Goal: Transaction & Acquisition: Purchase product/service

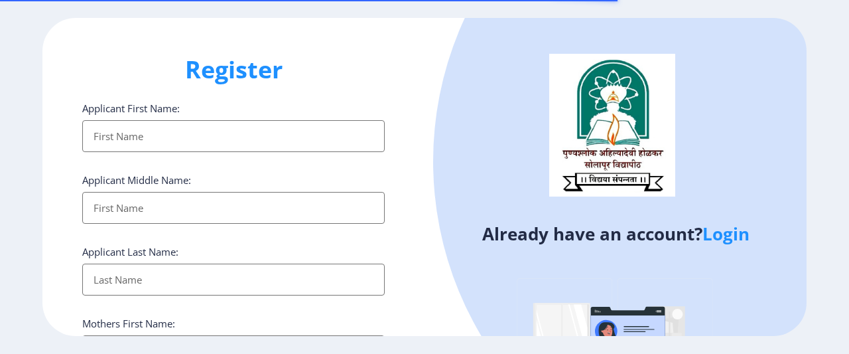
select select
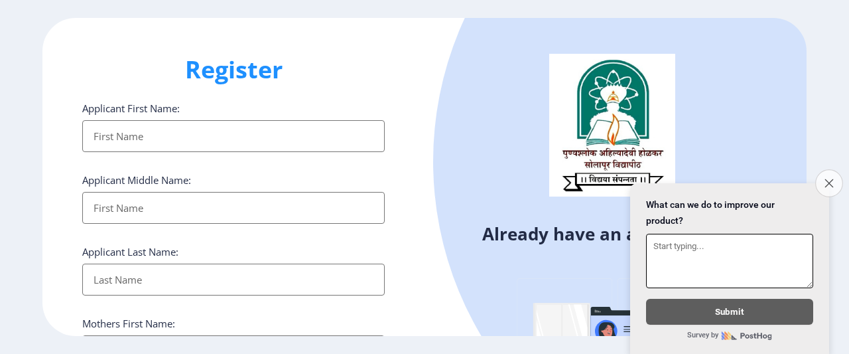
click at [828, 169] on button "Close survey" at bounding box center [829, 183] width 28 height 28
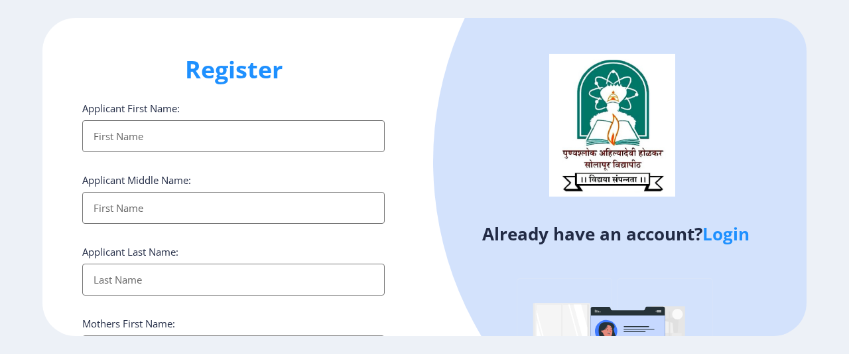
click at [723, 237] on link "Login" at bounding box center [726, 234] width 47 height 24
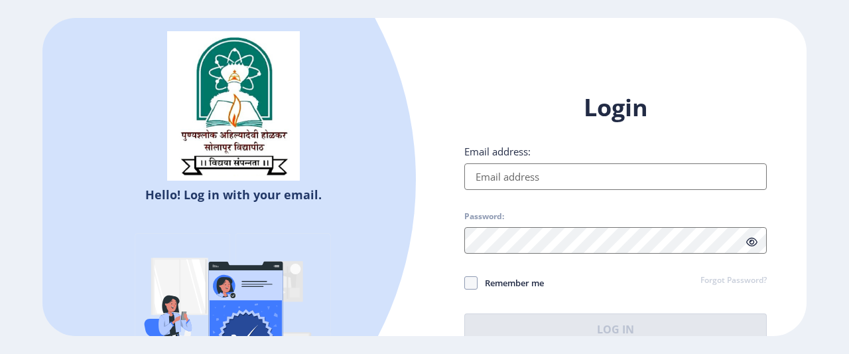
click at [543, 180] on input "Email address:" at bounding box center [615, 176] width 303 height 27
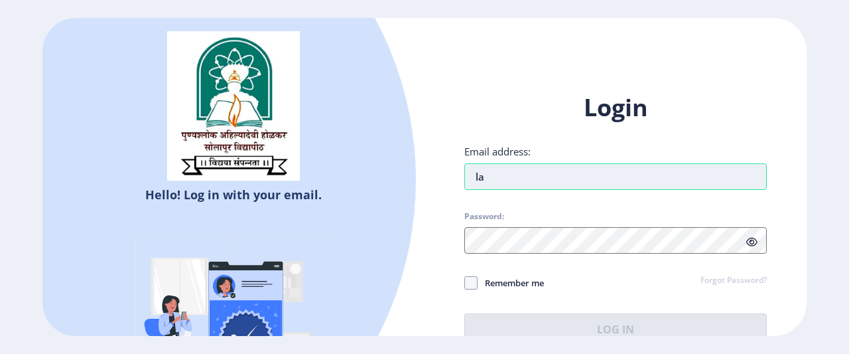
type input "l"
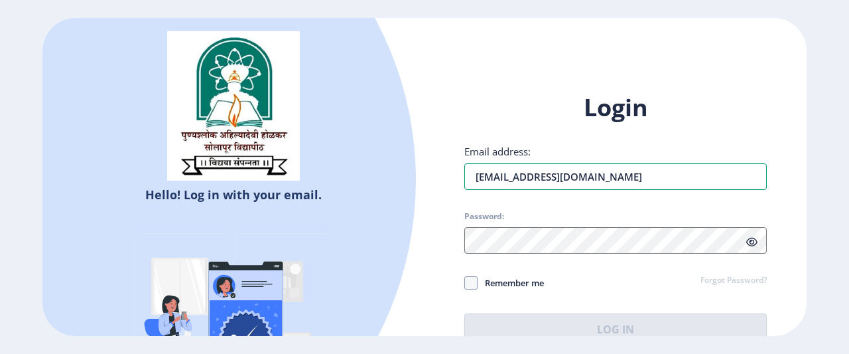
type input "[EMAIL_ADDRESS][DOMAIN_NAME]"
click at [490, 255] on div "Login Email address: lavanyadussa2016@gmail.com Password: Remember me Forgot Pa…" at bounding box center [615, 218] width 303 height 253
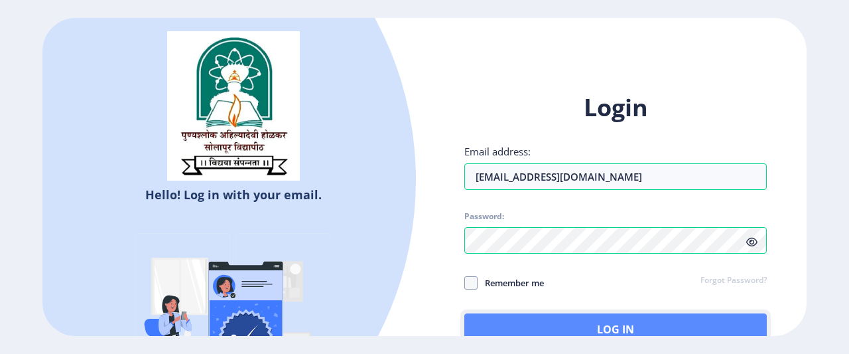
click at [580, 328] on button "Log In" at bounding box center [615, 329] width 303 height 32
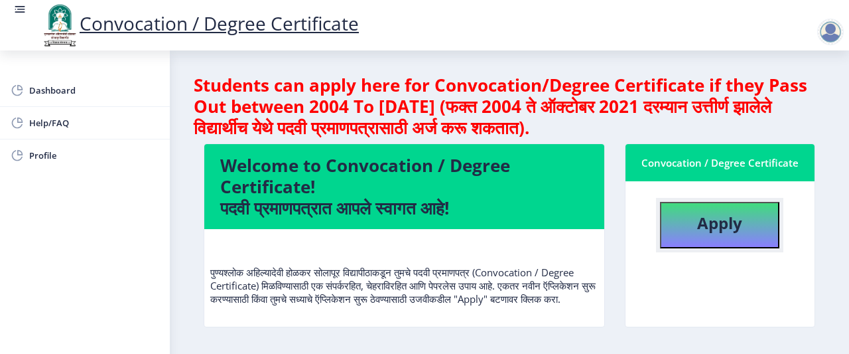
click at [706, 232] on b "Apply" at bounding box center [719, 223] width 45 height 22
select select
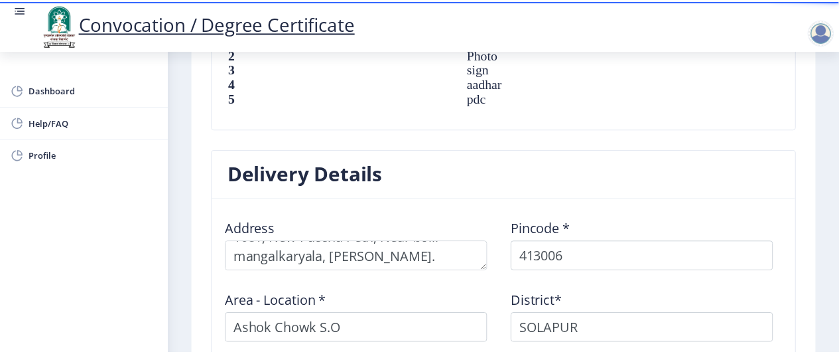
scroll to position [1255, 0]
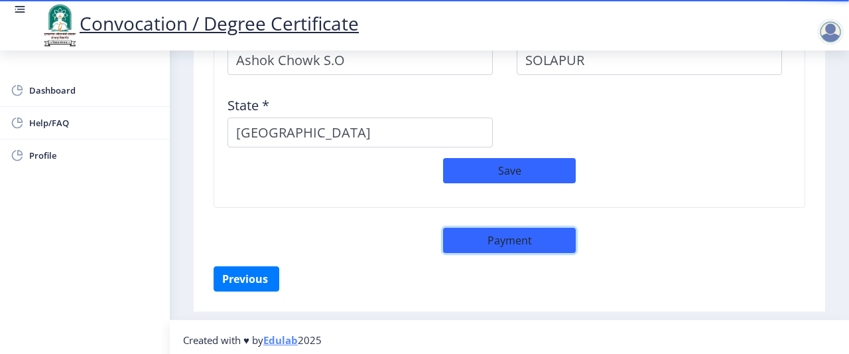
click at [511, 231] on button "Payment" at bounding box center [509, 240] width 133 height 25
select select "sealed"
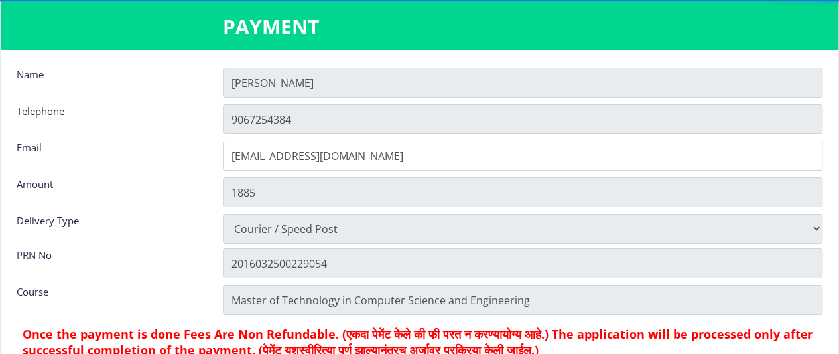
scroll to position [17, 0]
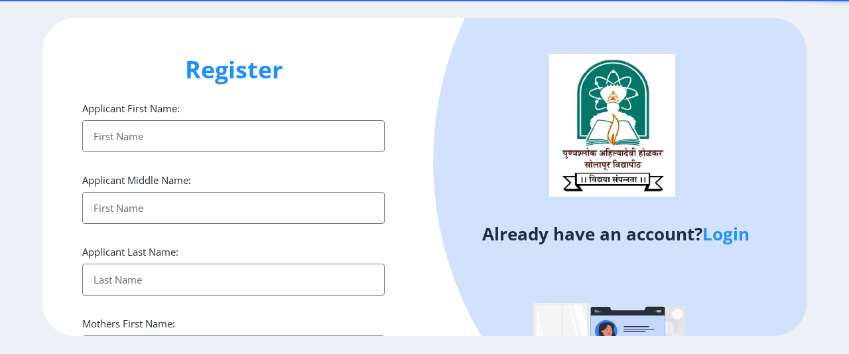
select select
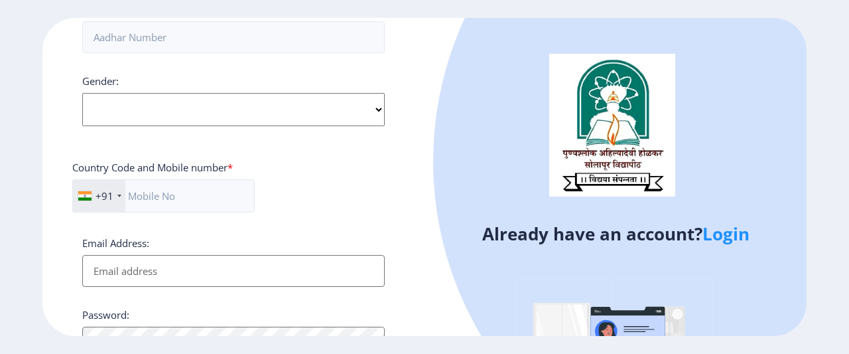
scroll to position [505, 0]
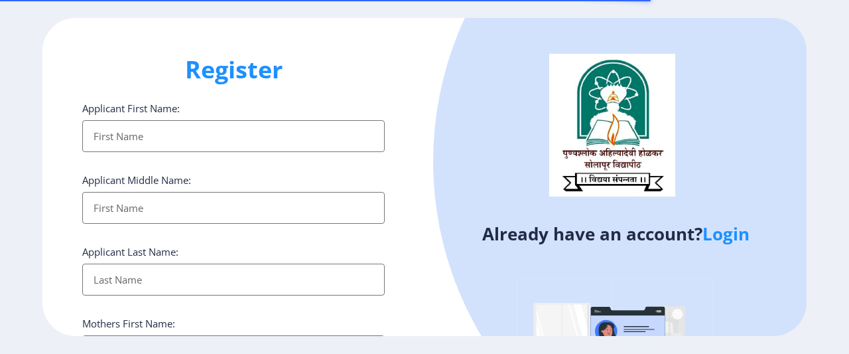
select select
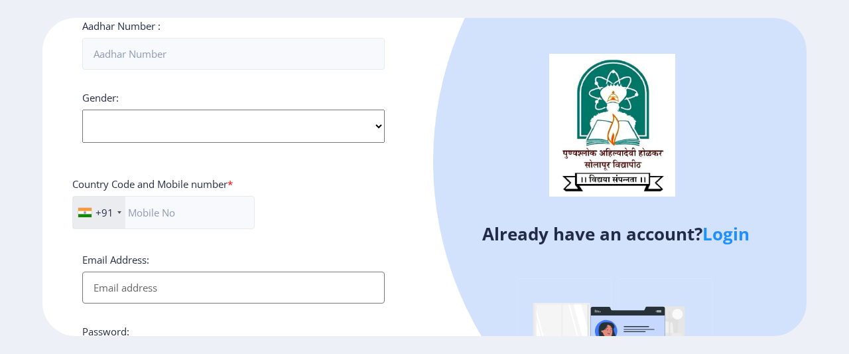
scroll to position [527, 0]
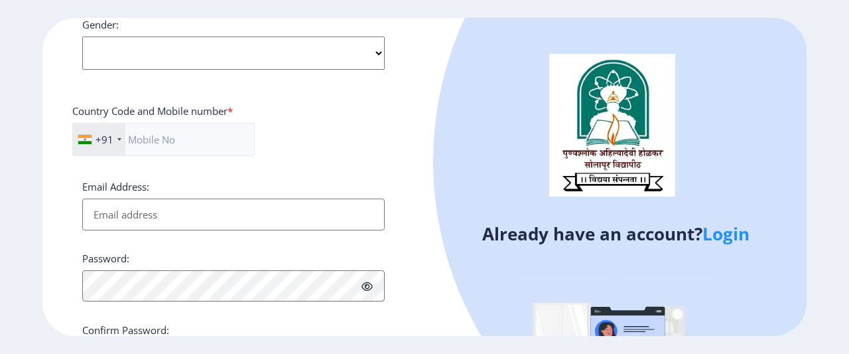
click at [728, 234] on link "Login" at bounding box center [726, 234] width 47 height 24
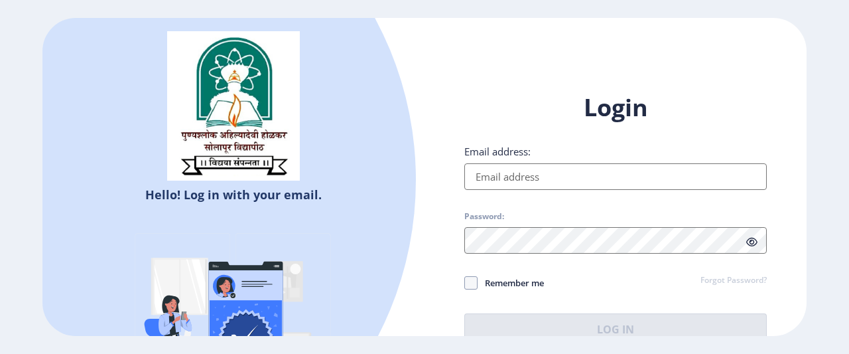
click at [490, 173] on input "Email address:" at bounding box center [615, 176] width 303 height 27
type input "[EMAIL_ADDRESS][DOMAIN_NAME]"
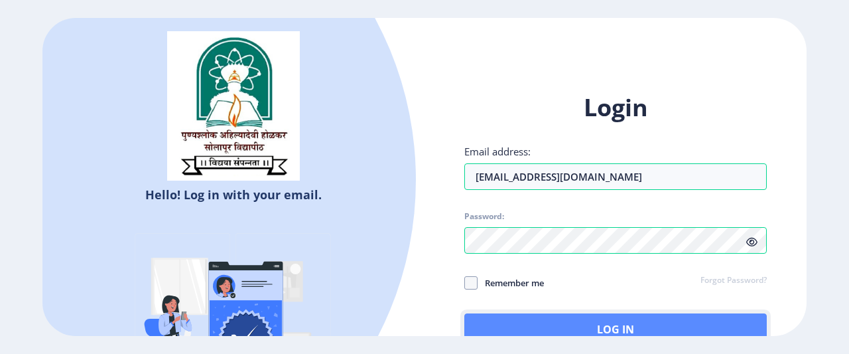
click at [581, 320] on button "Log In" at bounding box center [615, 329] width 303 height 32
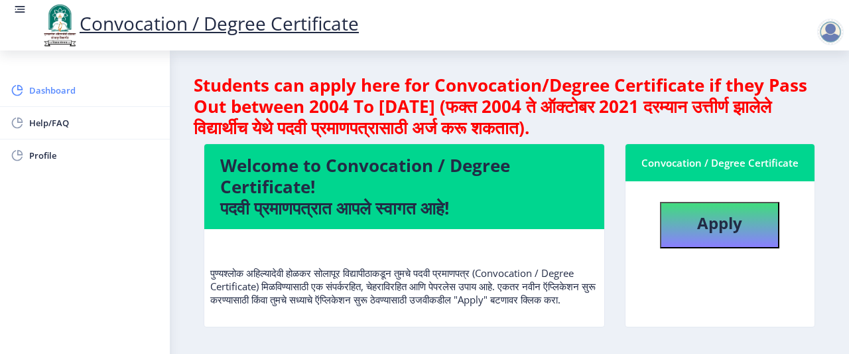
click at [54, 85] on span "Dashboard" at bounding box center [94, 90] width 130 height 16
click at [17, 13] on rect at bounding box center [19, 9] width 13 height 13
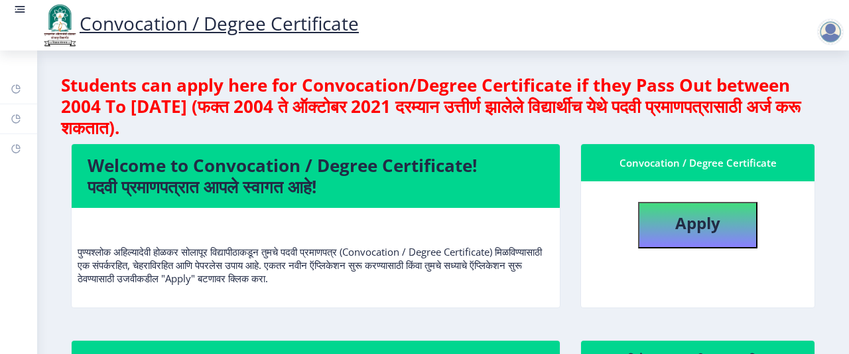
click at [17, 13] on rect at bounding box center [19, 9] width 13 height 13
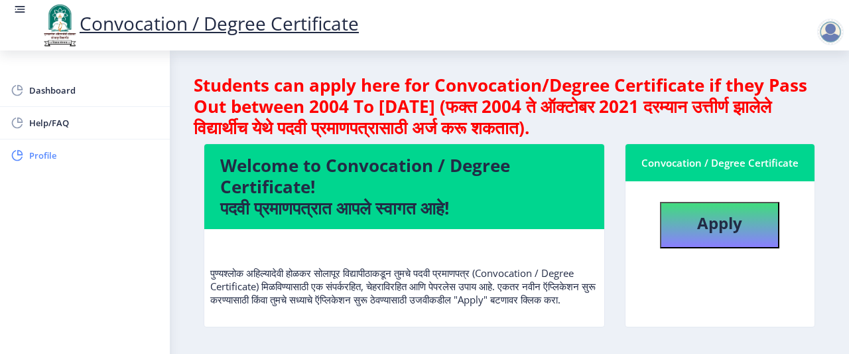
click at [44, 151] on span "Profile" at bounding box center [94, 155] width 130 height 16
select select
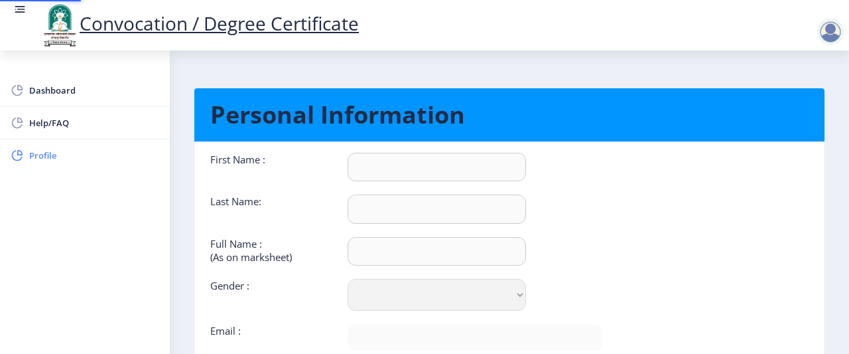
type input "[PERSON_NAME]"
select select "[DEMOGRAPHIC_DATA]"
type input "[EMAIL_ADDRESS][DOMAIN_NAME]"
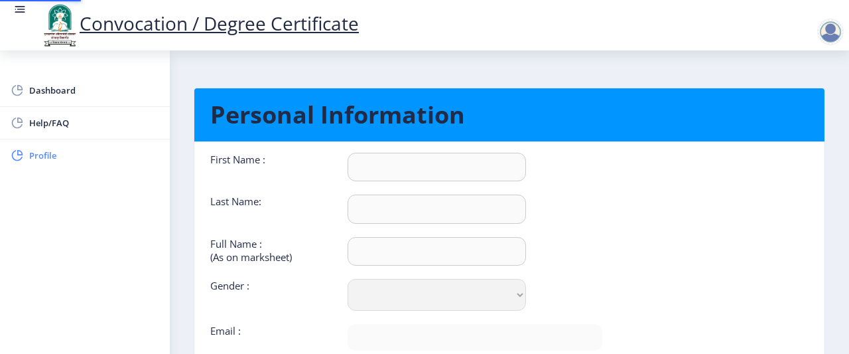
type input "9067254384"
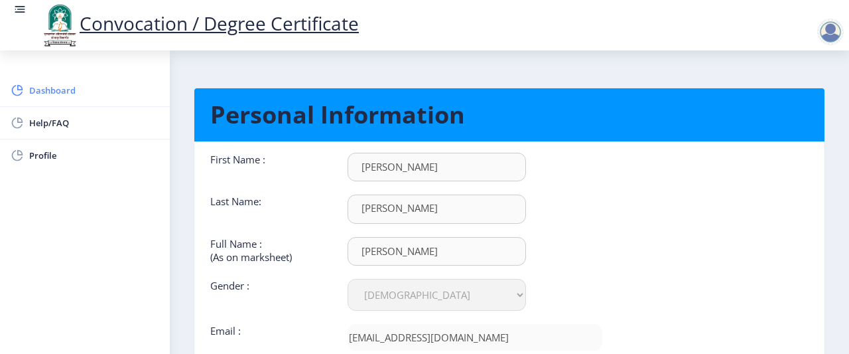
click at [50, 92] on span "Dashboard" at bounding box center [94, 90] width 130 height 16
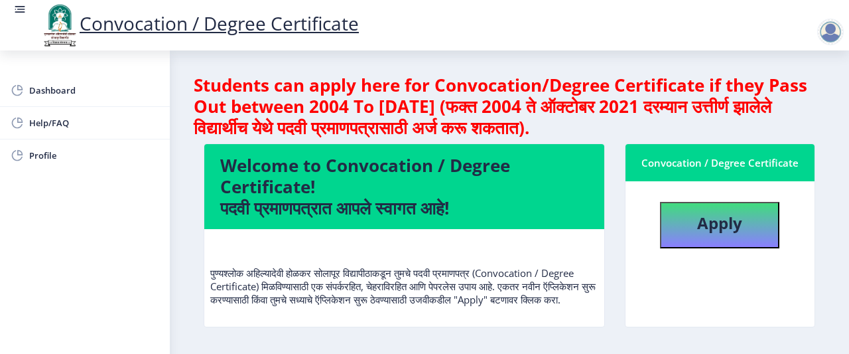
click at [829, 24] on div at bounding box center [830, 32] width 27 height 27
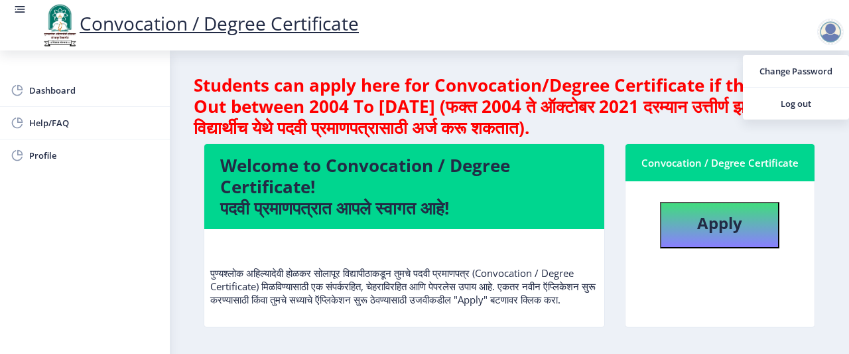
click at [586, 99] on h4 "Students can apply here for Convocation/Degree Certificate if they Pass Out bet…" at bounding box center [510, 106] width 632 height 64
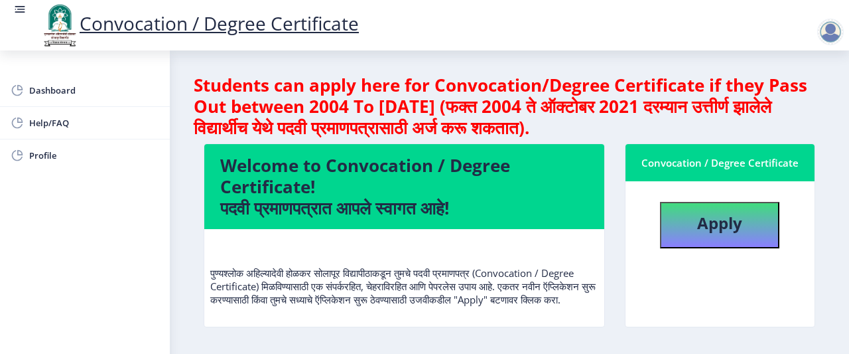
click at [16, 13] on rect at bounding box center [19, 9] width 13 height 13
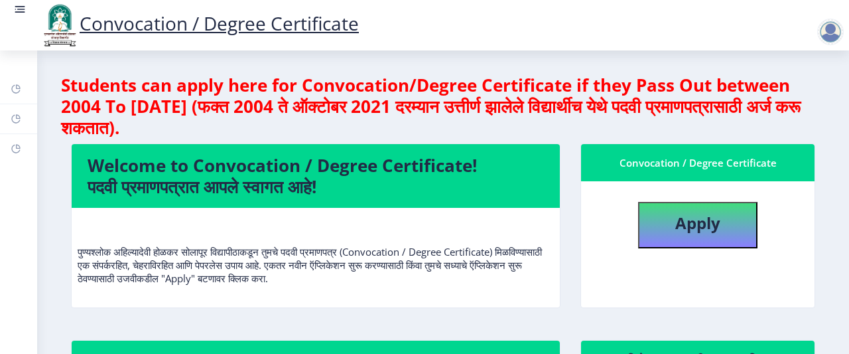
click at [17, 5] on rect at bounding box center [19, 9] width 13 height 13
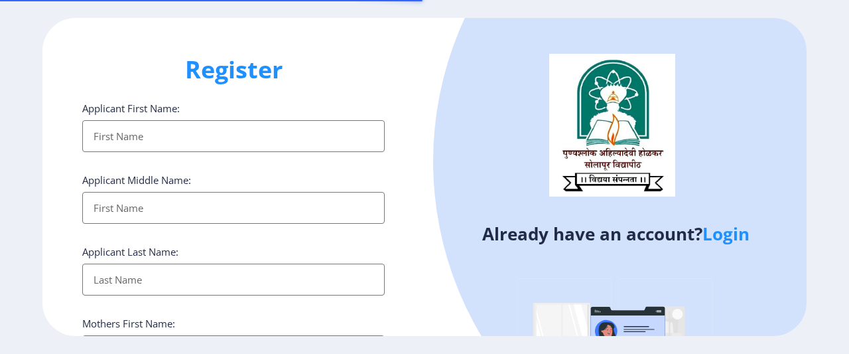
select select
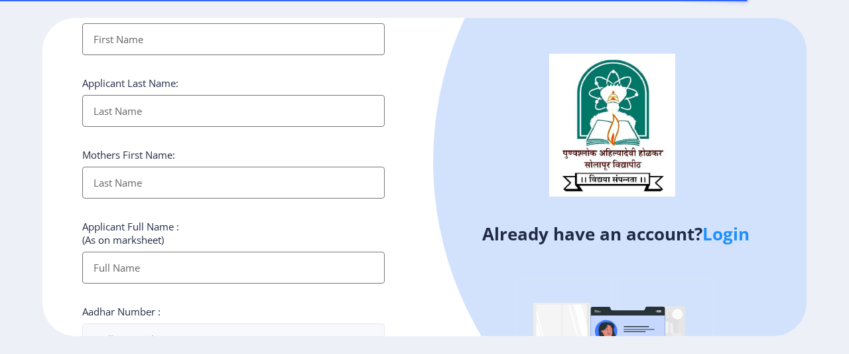
scroll to position [170, 0]
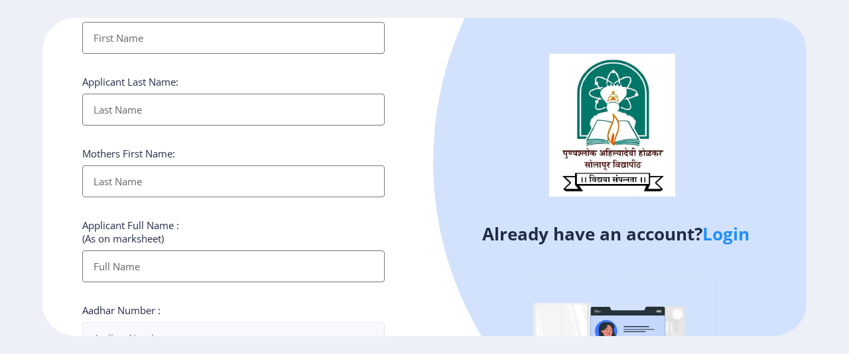
click at [745, 227] on link "Login" at bounding box center [726, 234] width 47 height 24
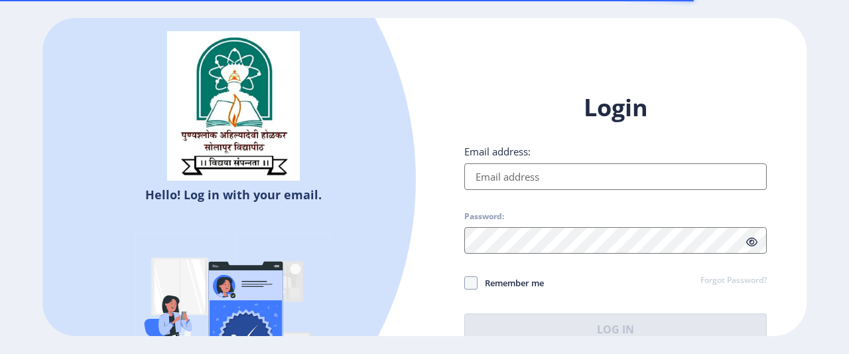
click at [514, 181] on input "Email address:" at bounding box center [615, 176] width 303 height 27
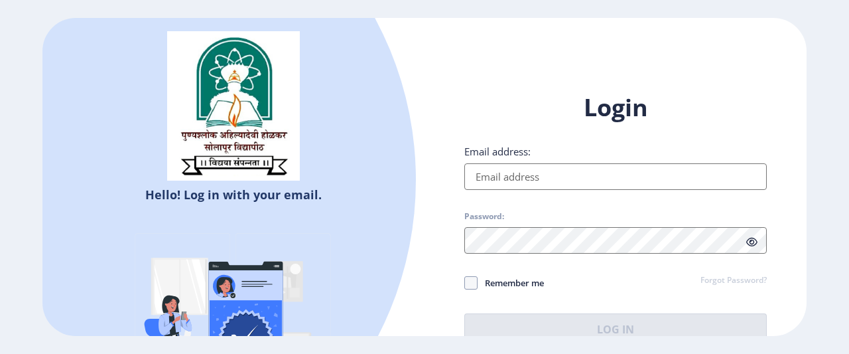
type input "[EMAIL_ADDRESS][DOMAIN_NAME]"
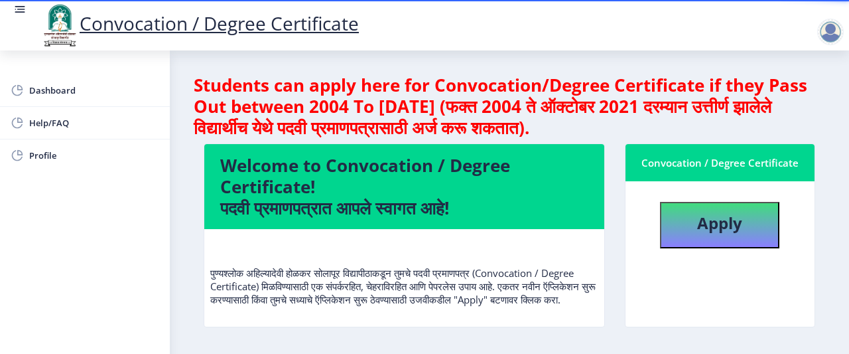
scroll to position [1, 0]
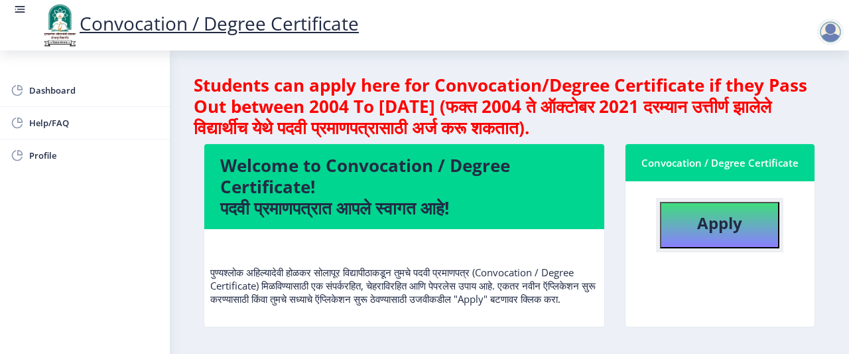
click at [697, 218] on b "Apply" at bounding box center [719, 223] width 45 height 22
select select
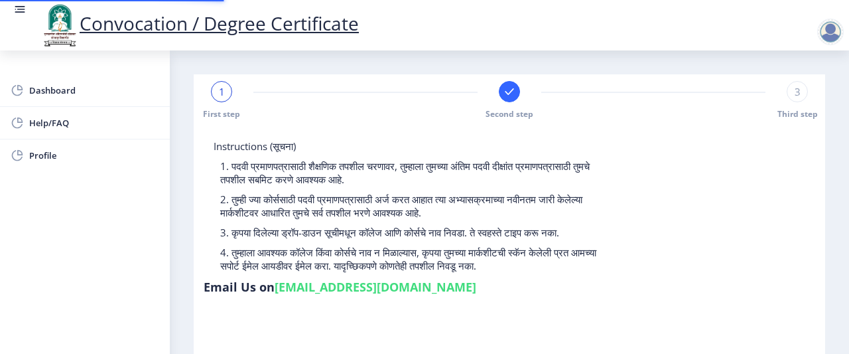
type input "2016032500229054"
select select "Regular"
select select "2024"
select select
select select "Grade O"
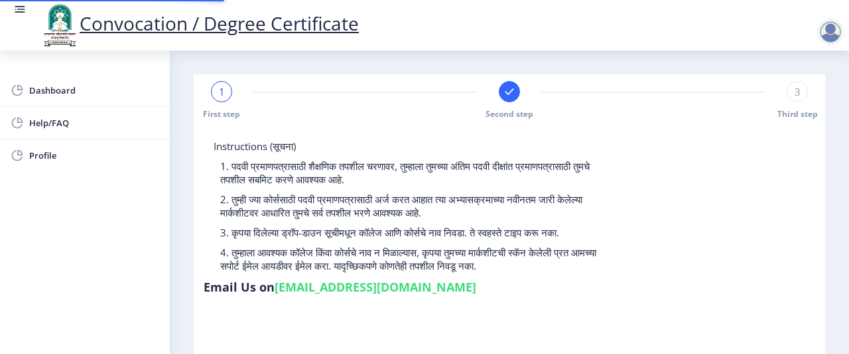
type input "113148"
type input "[PERSON_NAME]"
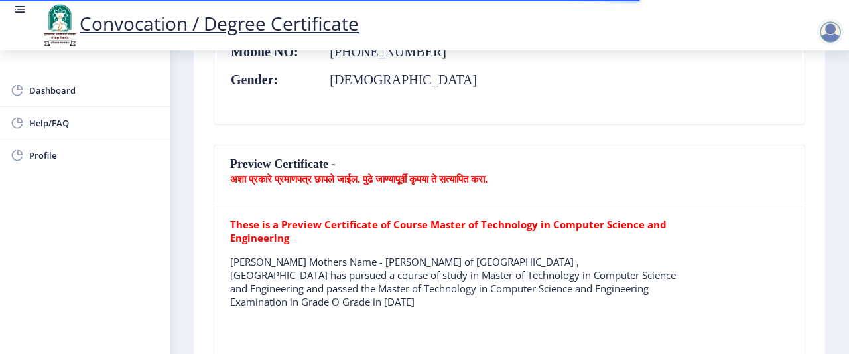
scroll to position [226, 0]
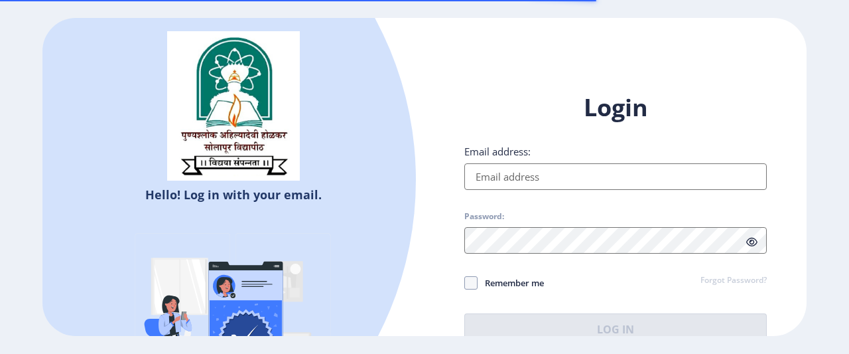
select select
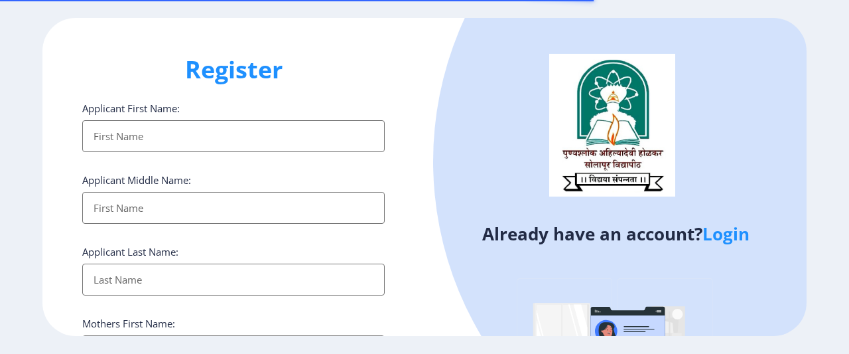
select select
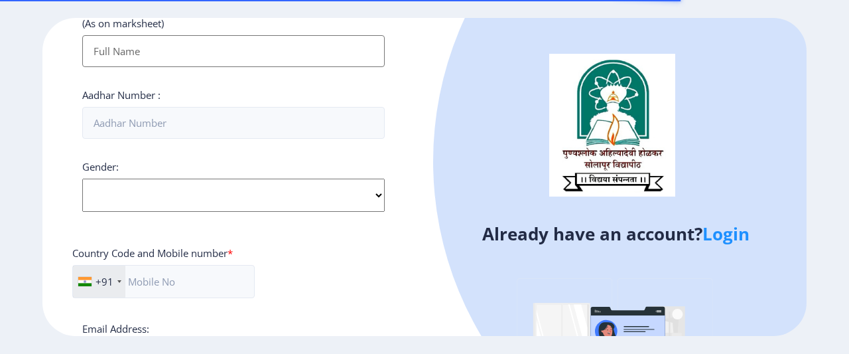
scroll to position [449, 0]
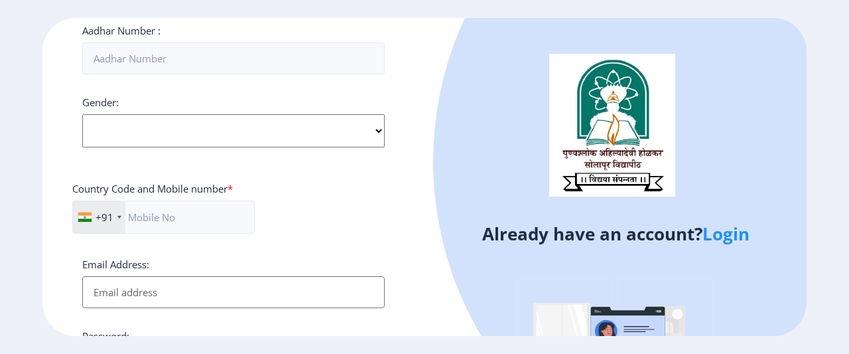
click at [731, 238] on link "Login" at bounding box center [726, 234] width 47 height 24
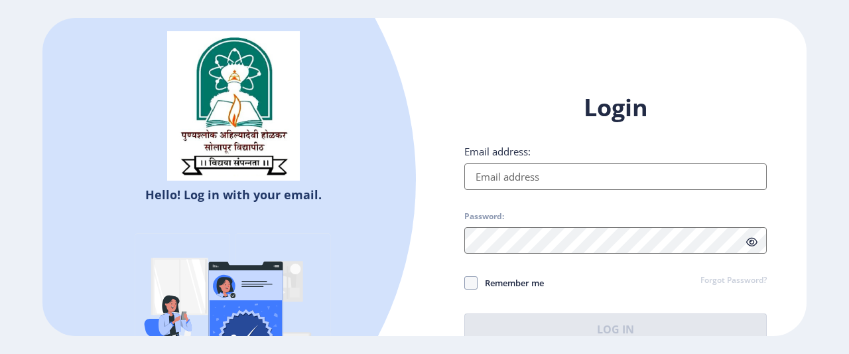
click at [529, 178] on input "Email address:" at bounding box center [615, 176] width 303 height 27
type input "[EMAIL_ADDRESS][DOMAIN_NAME]"
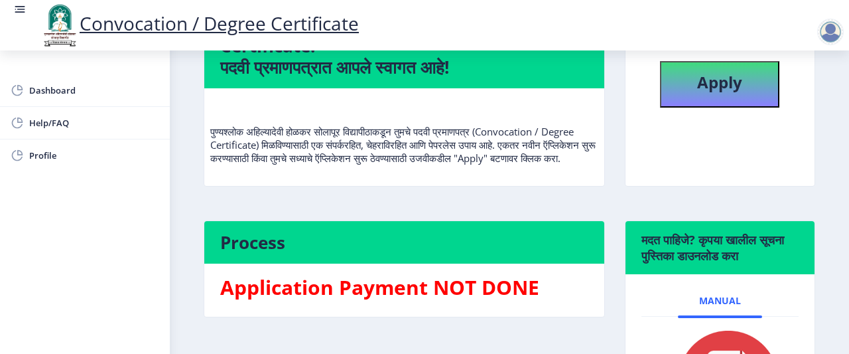
scroll to position [137, 0]
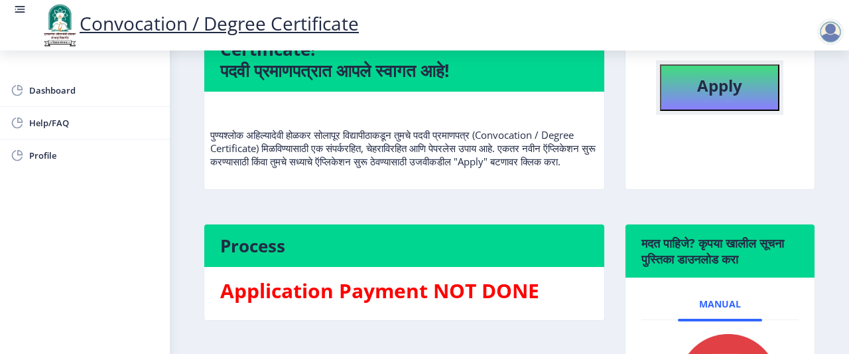
click at [697, 91] on b "Apply" at bounding box center [719, 85] width 45 height 22
select select
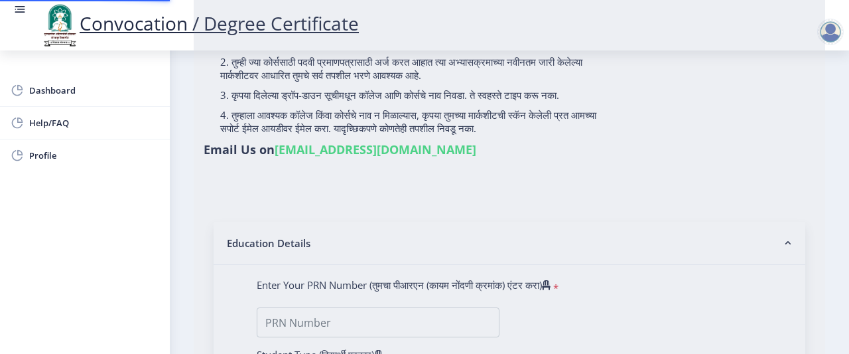
type input "2016032500229054"
select select "Regular"
select select "2024"
select select
select select "Grade O"
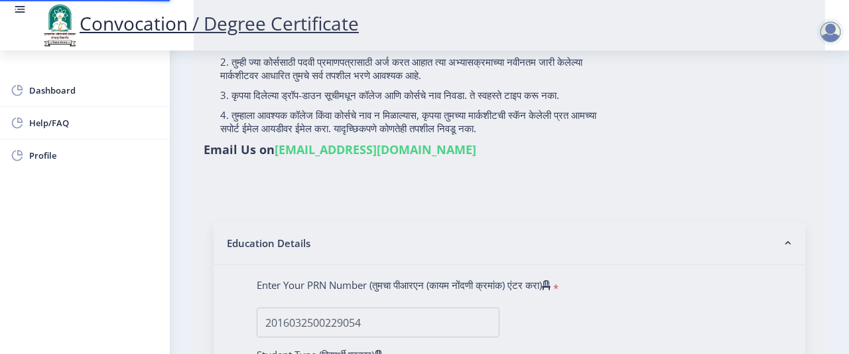
type input "113148"
type input "[PERSON_NAME]"
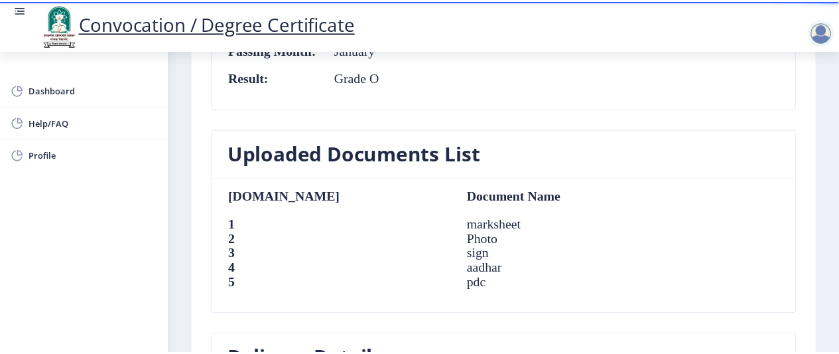
scroll to position [1255, 0]
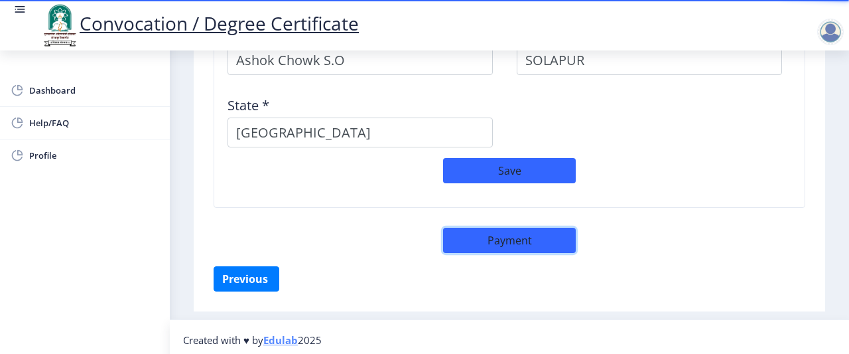
click at [528, 233] on button "Payment" at bounding box center [509, 240] width 133 height 25
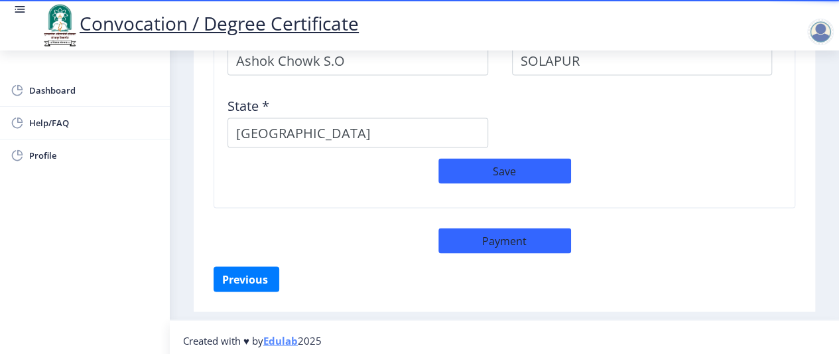
select select "sealed"
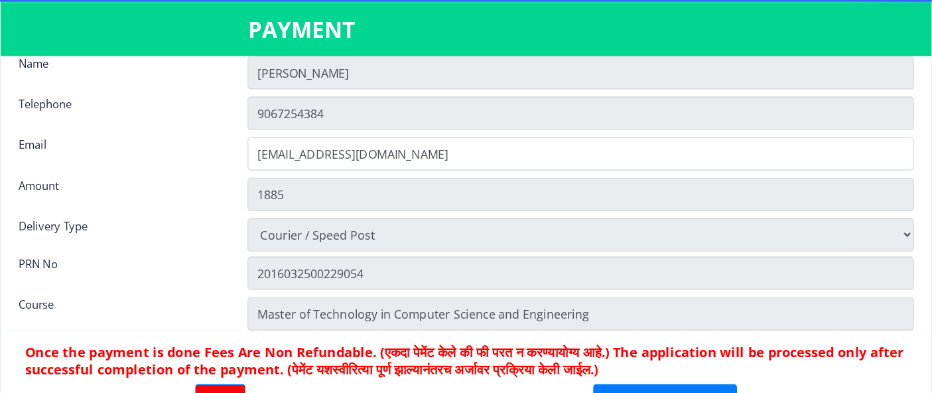
scroll to position [17, 0]
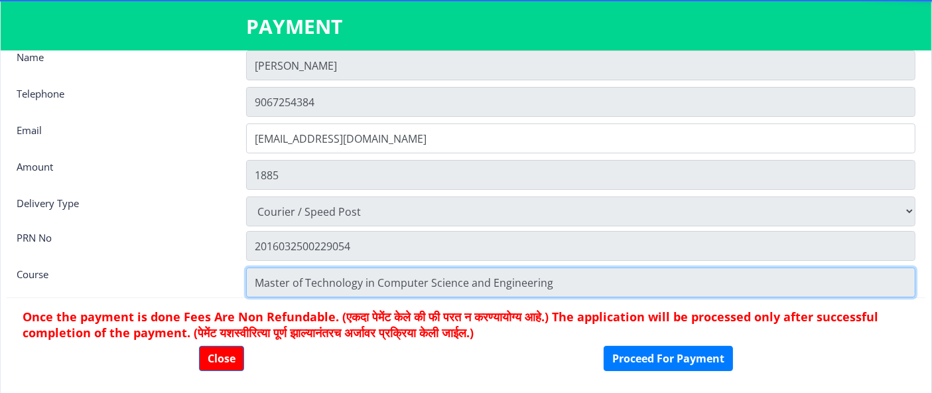
drag, startPoint x: 750, startPoint y: 5, endPoint x: 620, endPoint y: 285, distance: 308.7
click at [620, 285] on input "Master of Technology in Computer Science and Engineering" at bounding box center [580, 282] width 669 height 30
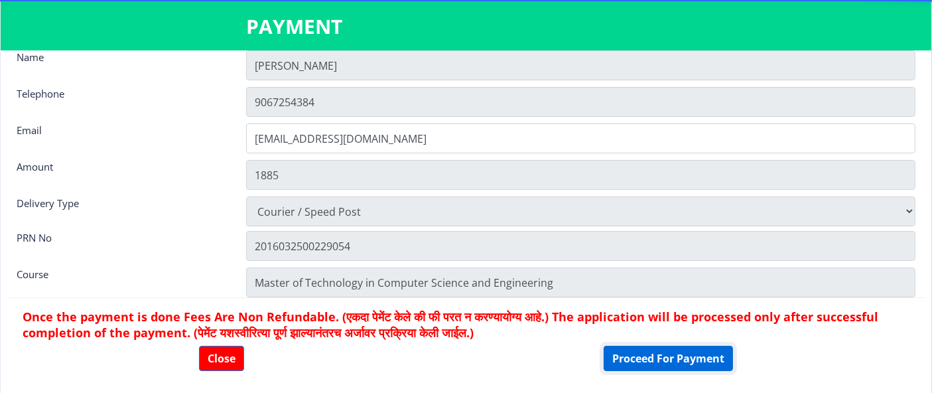
click at [642, 353] on button "Proceed For Payment" at bounding box center [668, 358] width 129 height 25
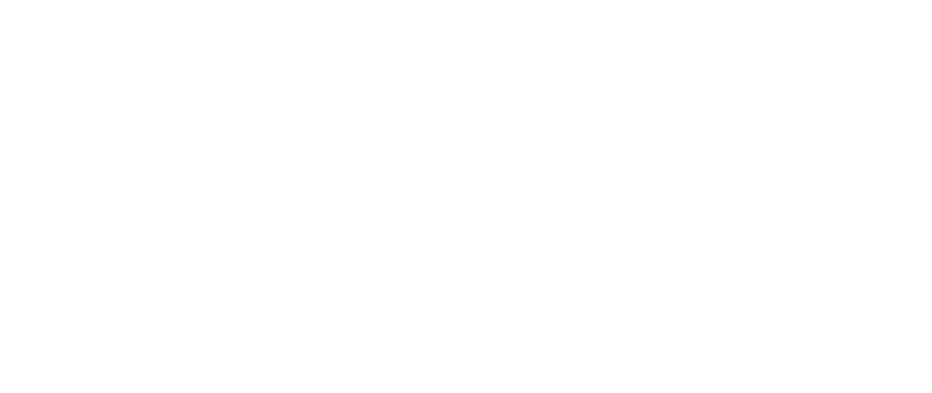
select select
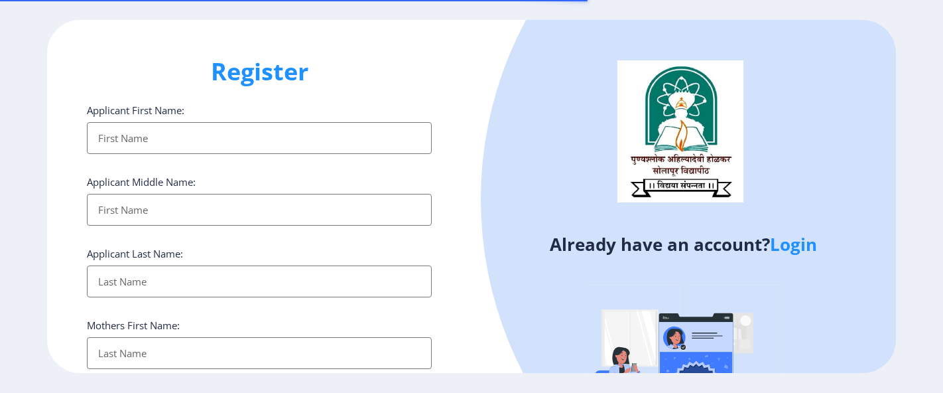
select select
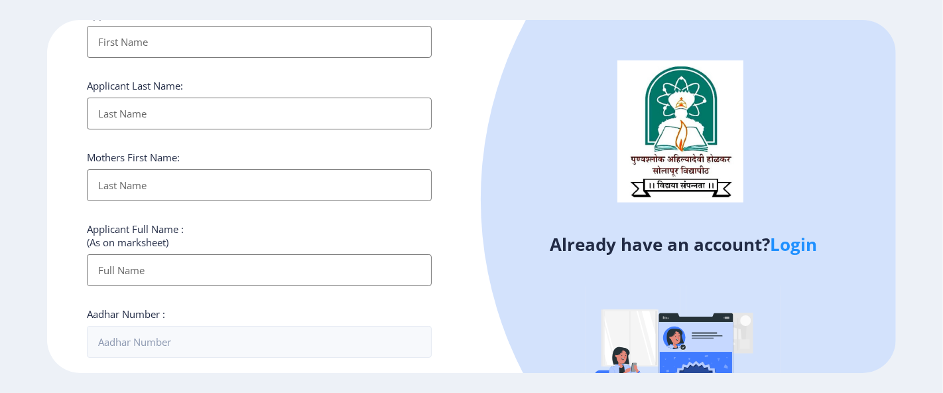
scroll to position [169, 0]
click at [795, 243] on link "Login" at bounding box center [793, 244] width 47 height 24
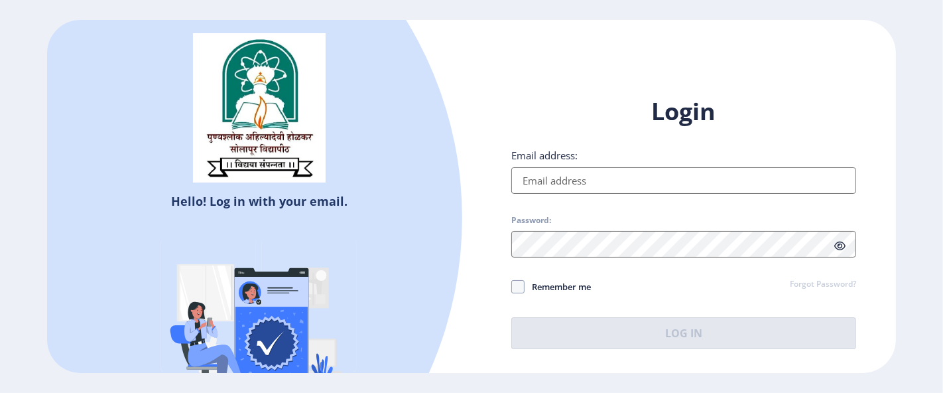
click at [646, 181] on input "Email address:" at bounding box center [684, 180] width 345 height 27
type input "[EMAIL_ADDRESS][DOMAIN_NAME]"
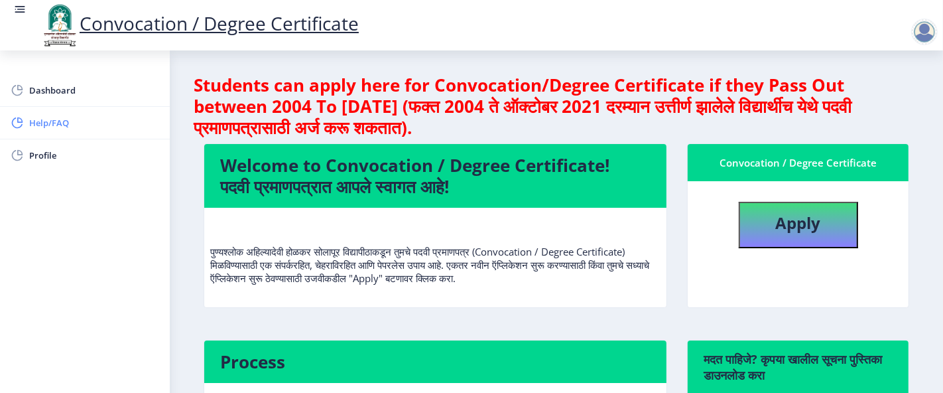
click at [91, 111] on link "Help/FAQ" at bounding box center [85, 123] width 170 height 32
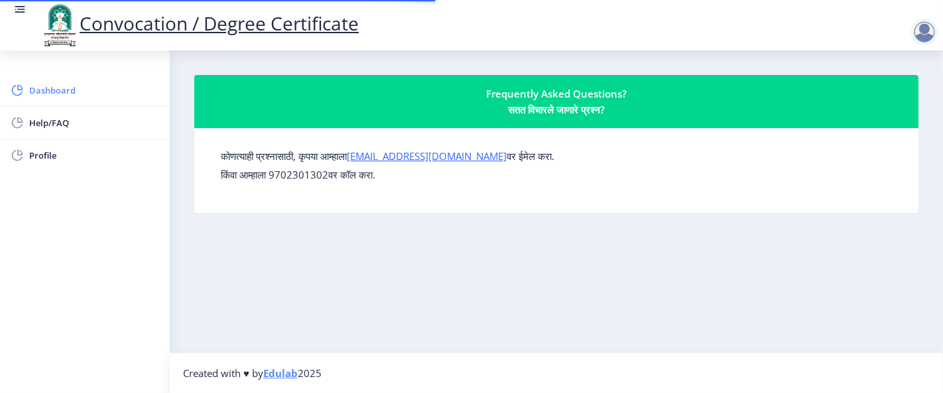
click at [43, 90] on span "Dashboard" at bounding box center [94, 90] width 130 height 16
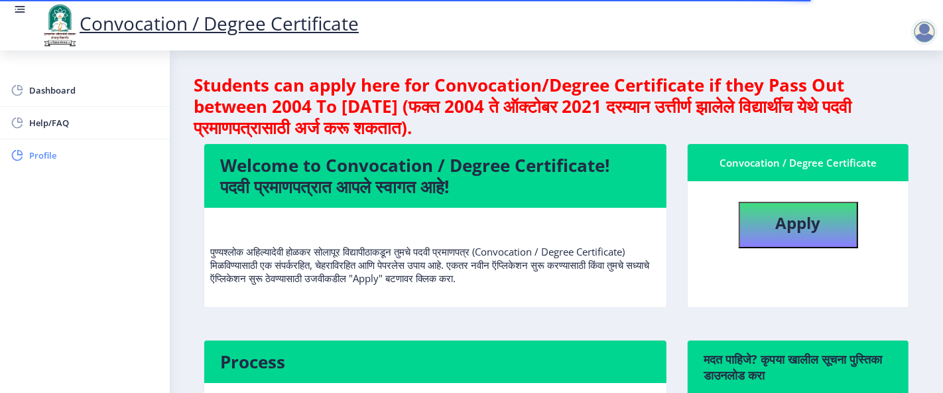
click at [43, 163] on link "Profile" at bounding box center [85, 155] width 170 height 32
select select "[DEMOGRAPHIC_DATA]"
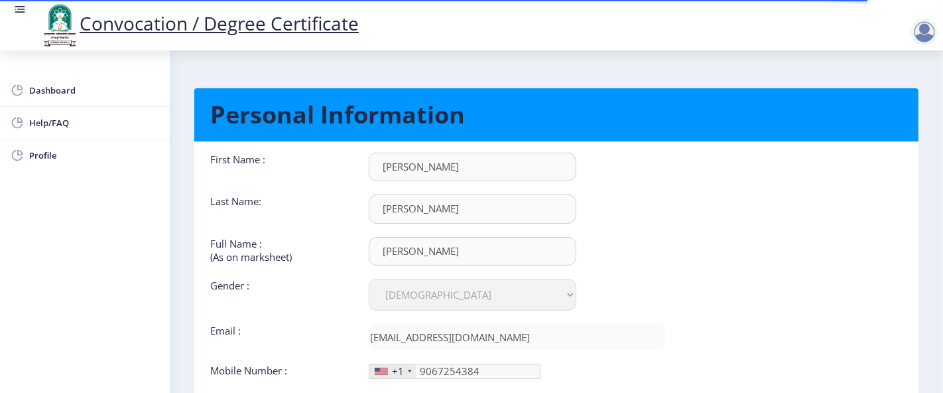
scroll to position [129, 0]
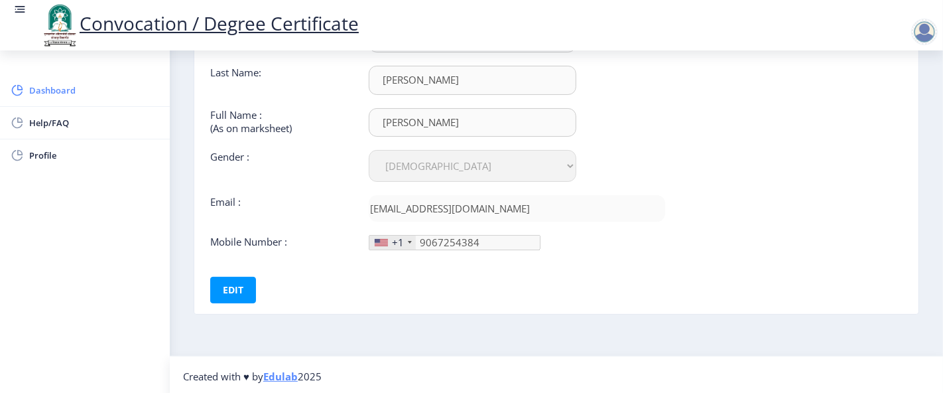
click at [60, 94] on span "Dashboard" at bounding box center [94, 90] width 130 height 16
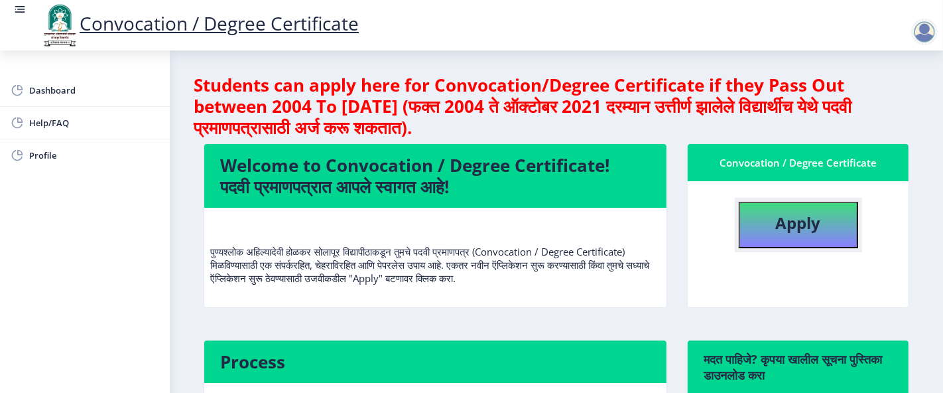
click at [766, 212] on button "Apply" at bounding box center [798, 225] width 119 height 46
select select
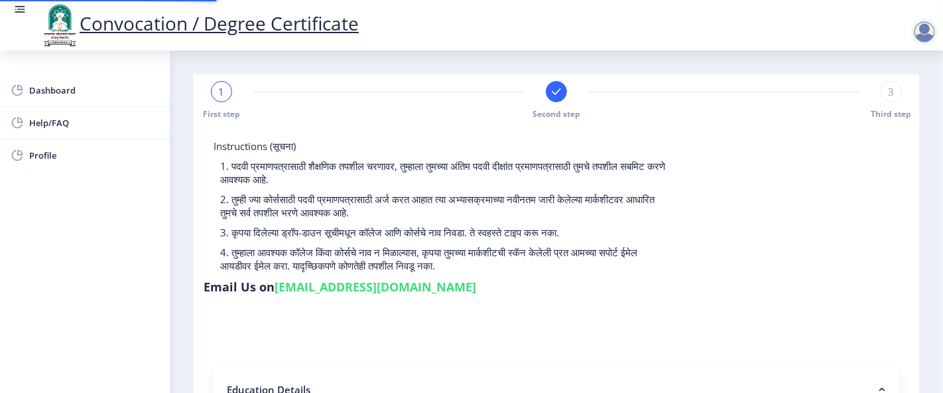
type input "2016032500229054"
select select "Regular"
select select "2024"
select select
select select "Grade O"
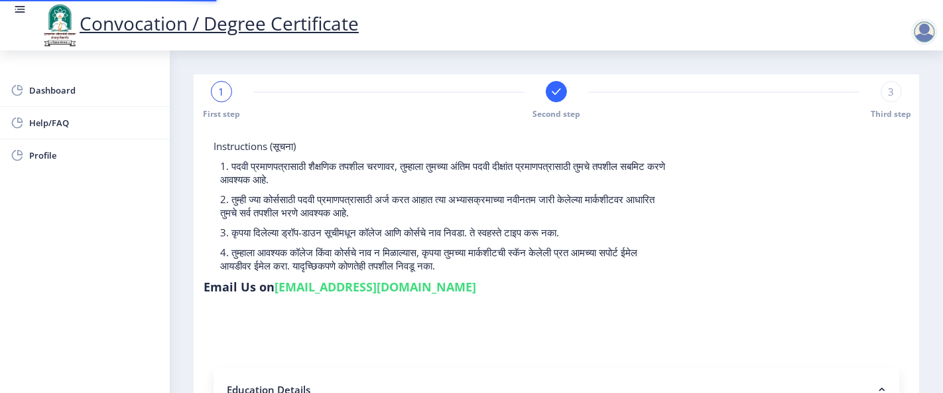
type input "113148"
type input "[PERSON_NAME]"
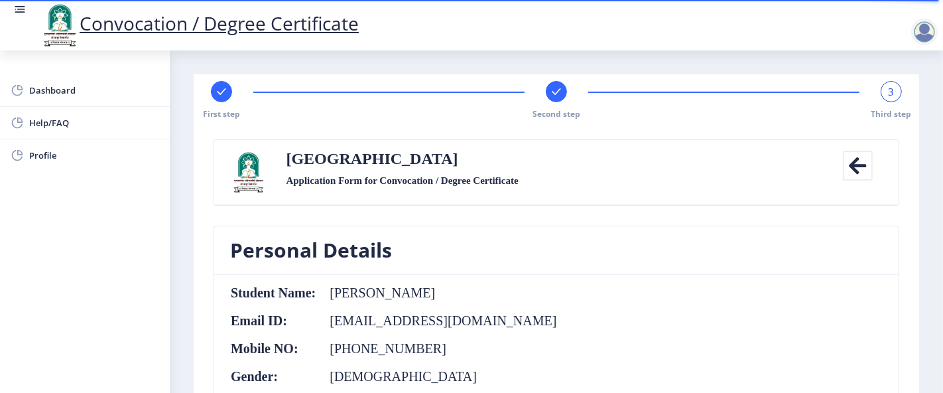
click at [889, 95] on span "3" at bounding box center [892, 91] width 6 height 13
click at [617, 184] on div "Solapur University Application Form for Convocation / Degree Certificate" at bounding box center [557, 172] width 561 height 43
click at [927, 36] on div at bounding box center [925, 32] width 27 height 27
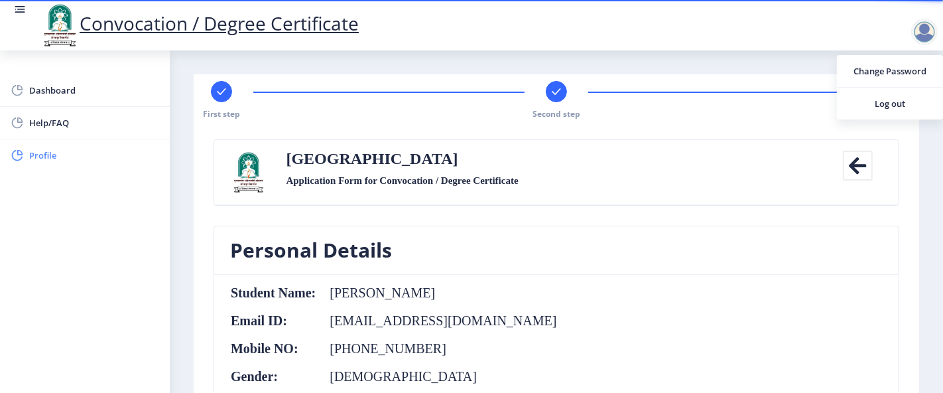
click at [53, 163] on link "Profile" at bounding box center [85, 155] width 170 height 32
select select
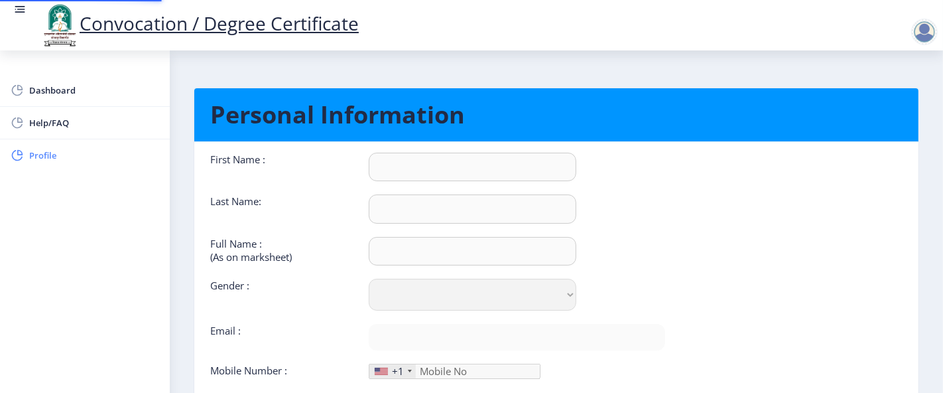
type input "[PERSON_NAME]"
select select "[DEMOGRAPHIC_DATA]"
type input "[EMAIL_ADDRESS][DOMAIN_NAME]"
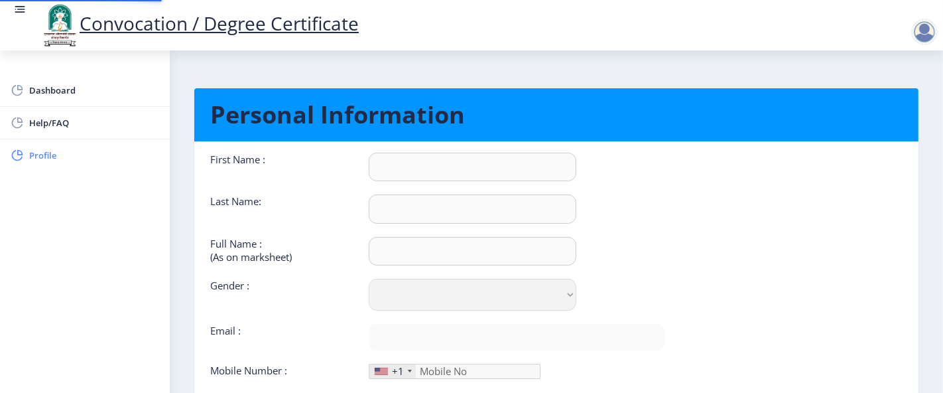
type input "9067254384"
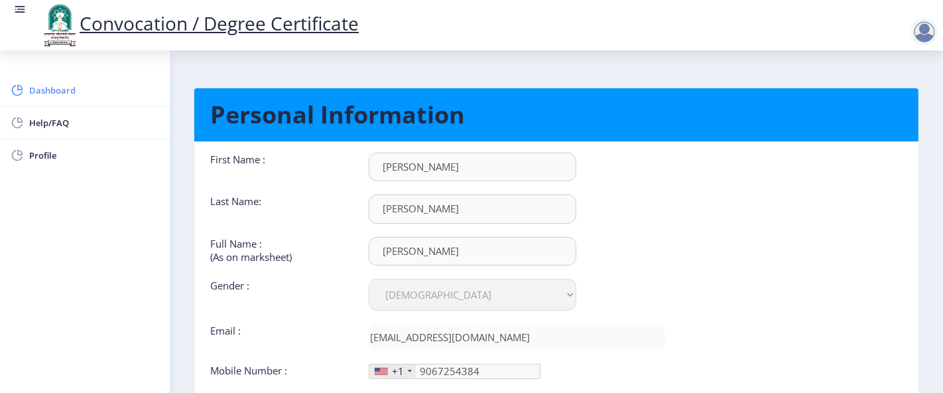
click at [51, 92] on span "Dashboard" at bounding box center [94, 90] width 130 height 16
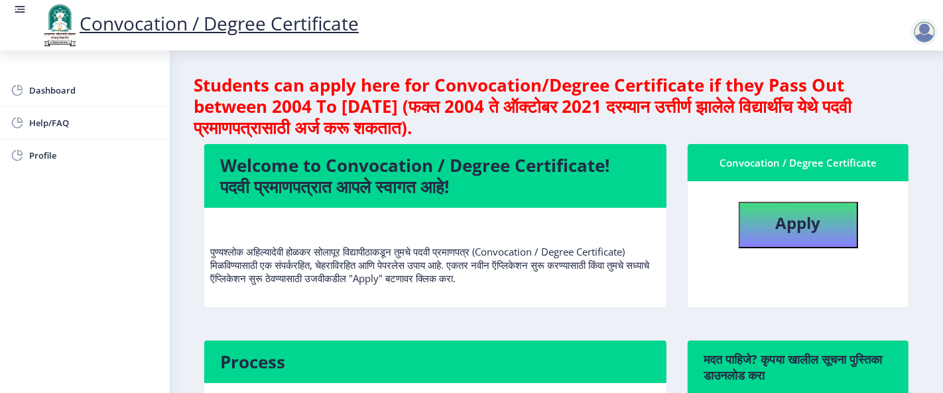
scroll to position [248, 0]
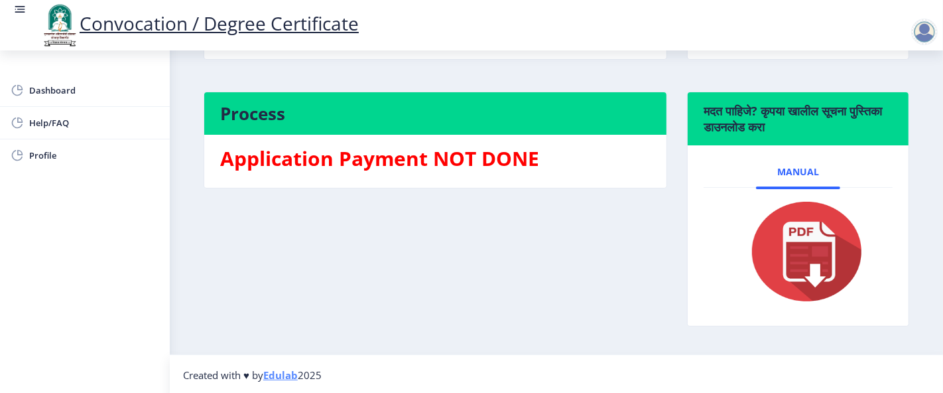
click at [17, 13] on rect at bounding box center [19, 9] width 13 height 13
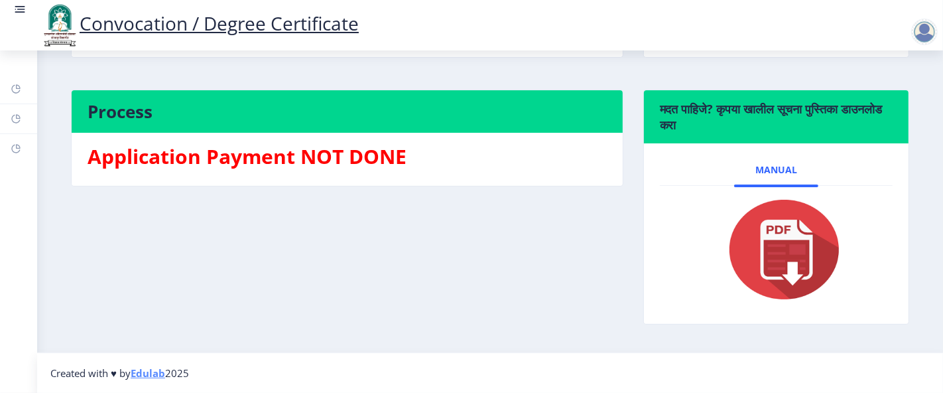
click at [13, 15] on rect at bounding box center [19, 9] width 13 height 13
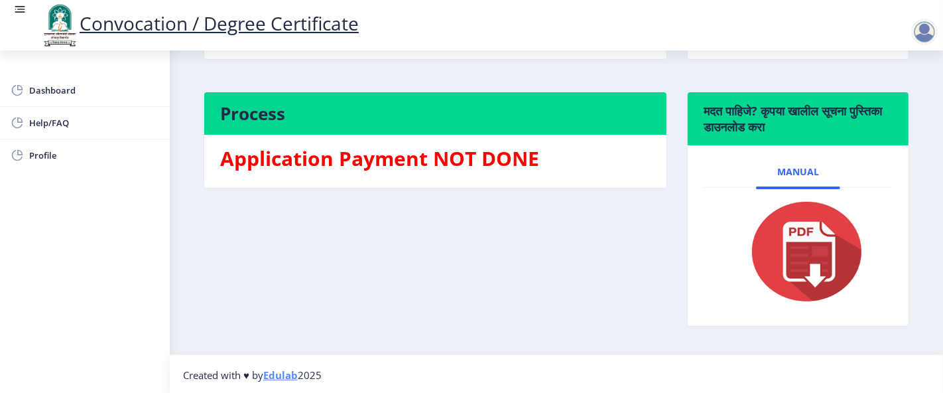
click at [518, 278] on div "Process Application Payment NOT DONE" at bounding box center [436, 219] width 484 height 255
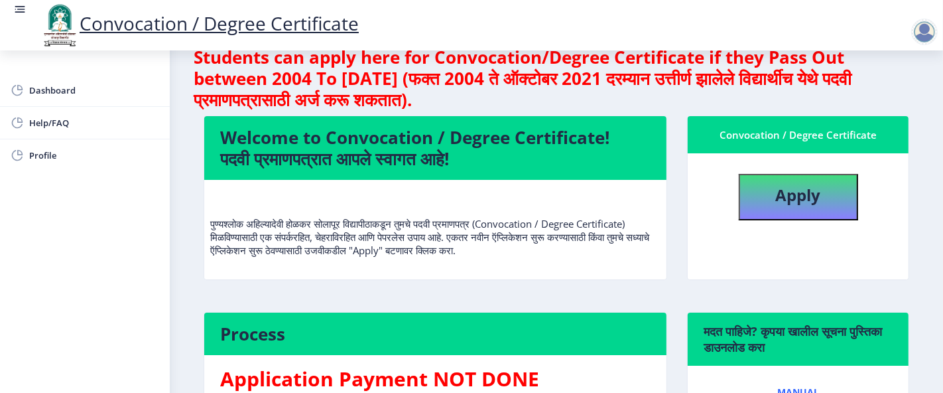
scroll to position [0, 0]
